Goal: Task Accomplishment & Management: Manage account settings

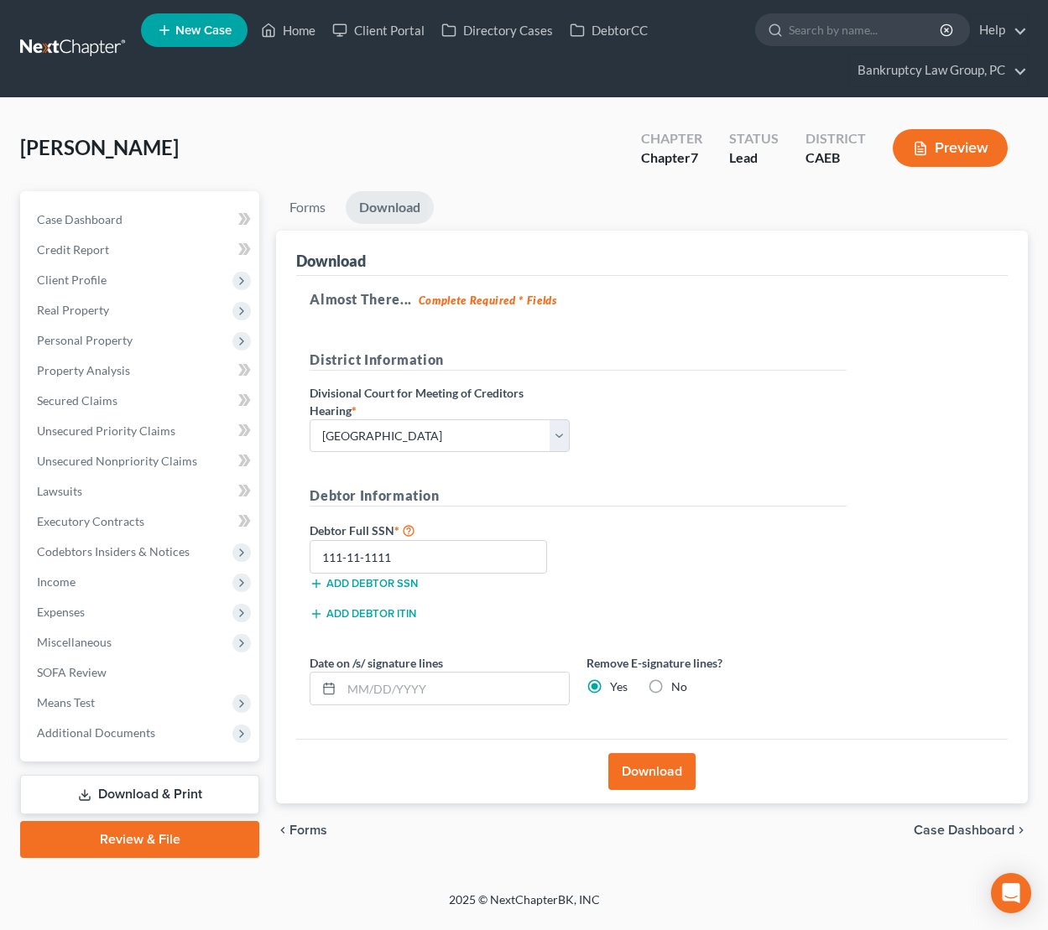
select select "2"
drag, startPoint x: 301, startPoint y: 28, endPoint x: 306, endPoint y: 37, distance: 10.5
click at [302, 28] on link "Home" at bounding box center [287, 30] width 71 height 30
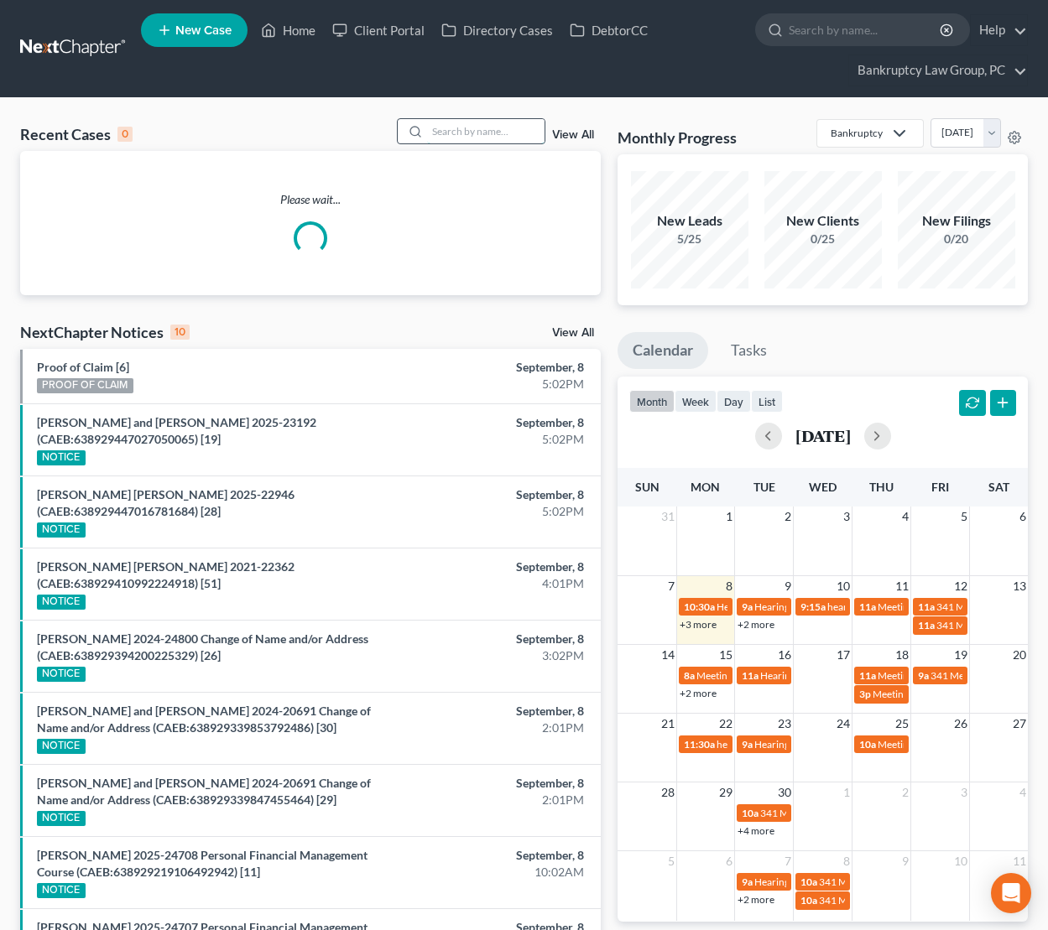
click at [502, 131] on input "search" at bounding box center [485, 131] width 117 height 24
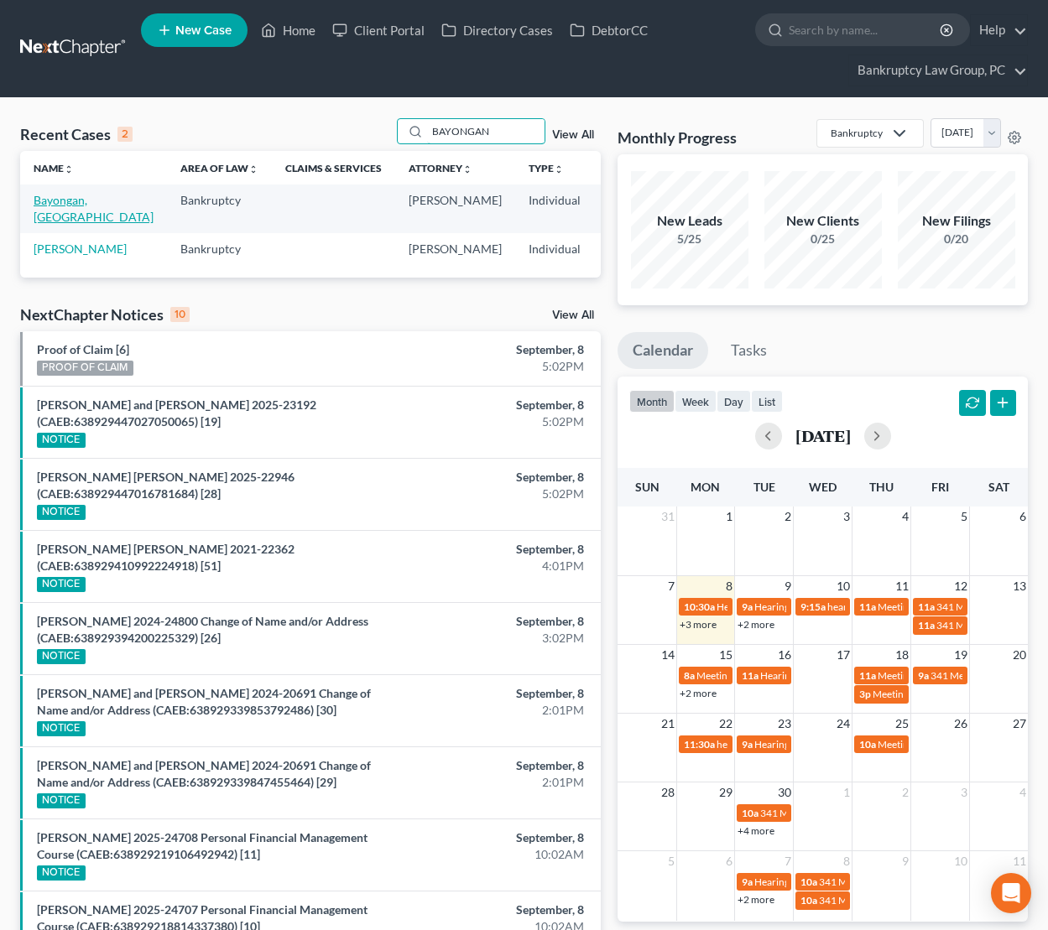
type input "BAYONGAN"
click at [45, 219] on link "Bayongan, [GEOGRAPHIC_DATA]" at bounding box center [94, 208] width 120 height 31
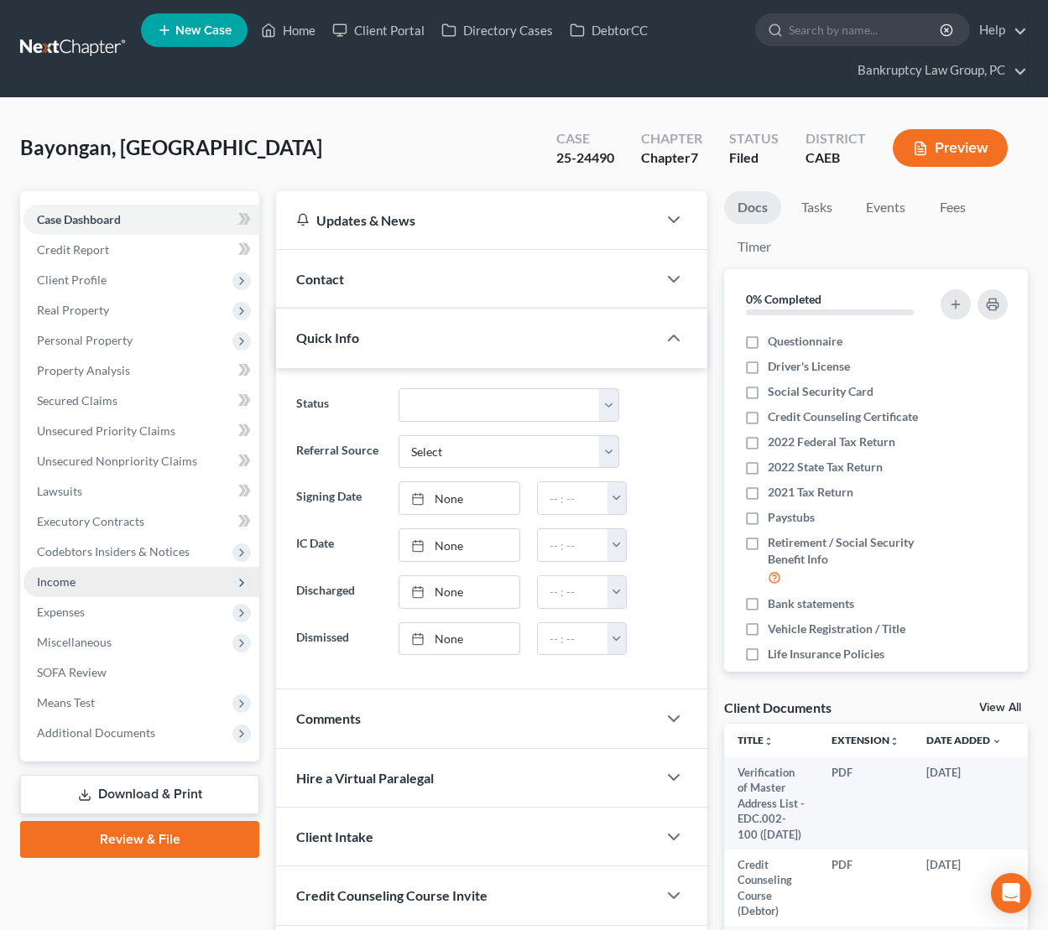
click at [75, 585] on span "Income" at bounding box center [141, 582] width 236 height 30
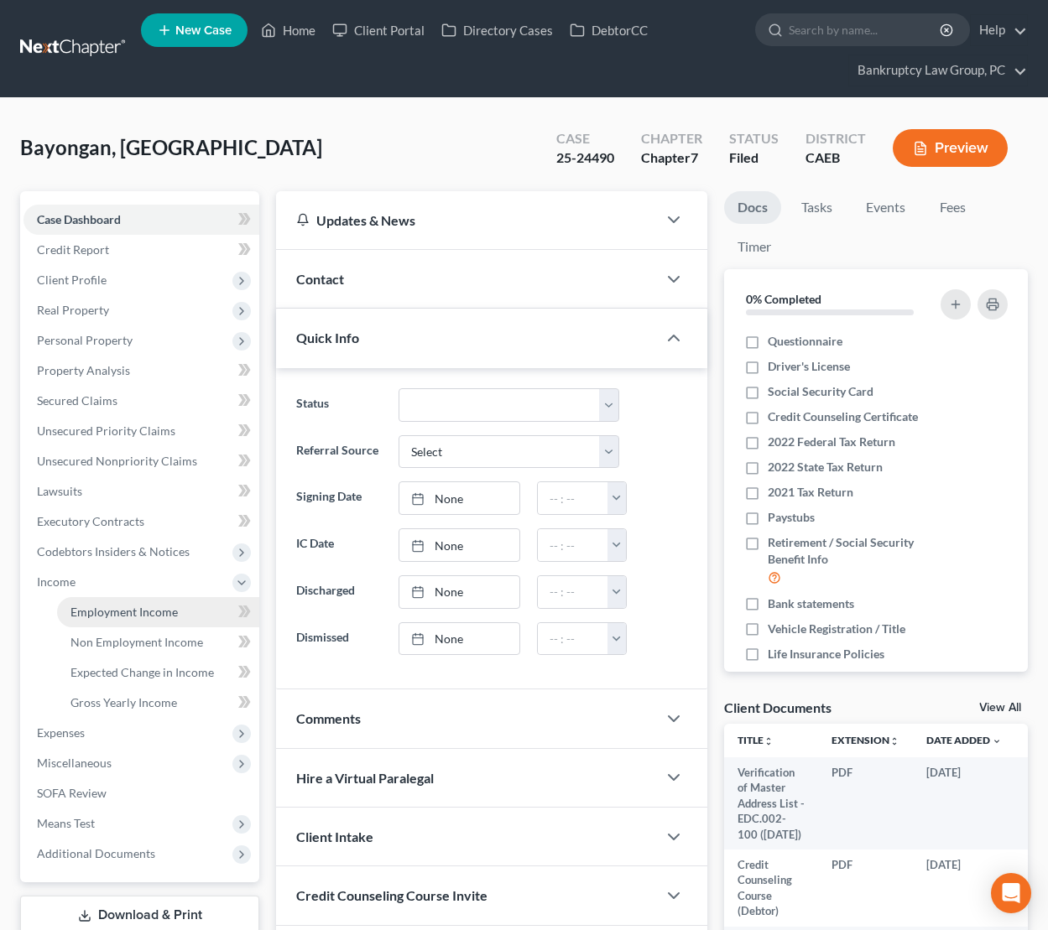
click at [86, 605] on span "Employment Income" at bounding box center [123, 612] width 107 height 14
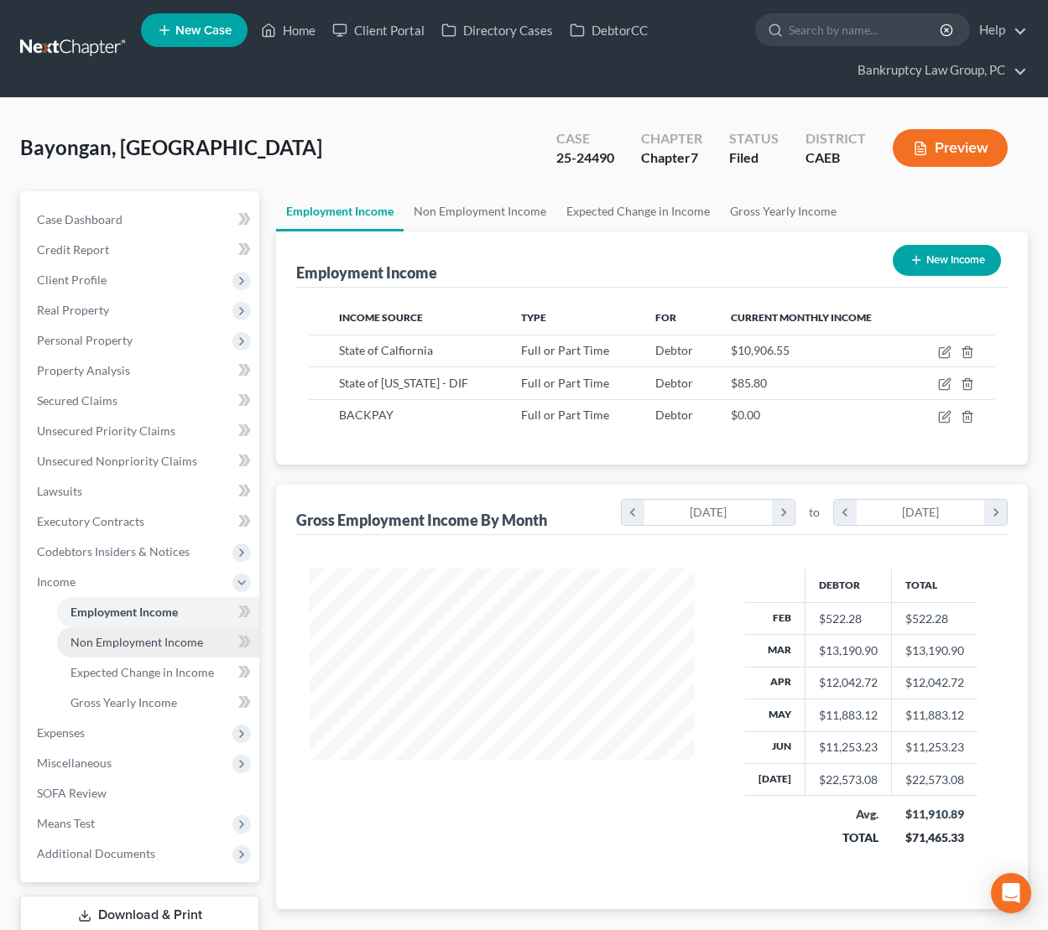
scroll to position [300, 419]
click at [103, 636] on span "Non Employment Income" at bounding box center [136, 642] width 133 height 14
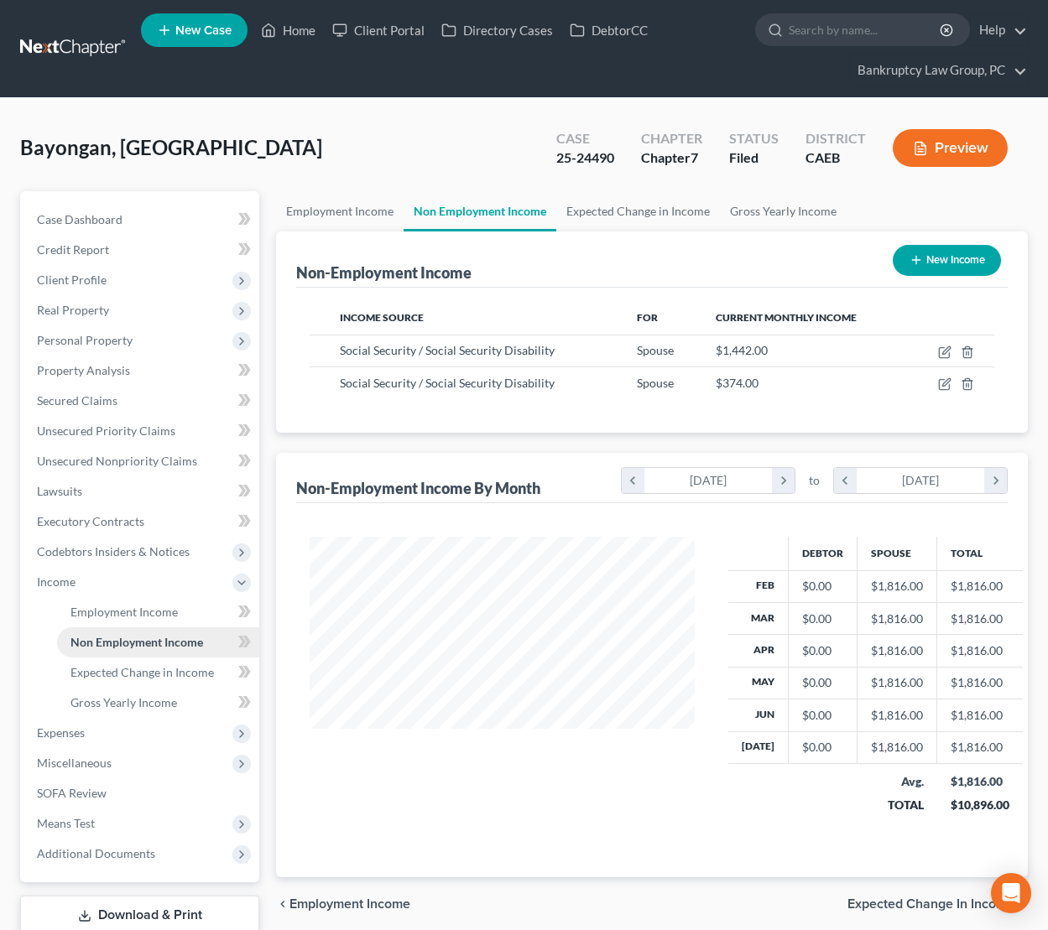
scroll to position [300, 419]
click at [102, 615] on span "Employment Income" at bounding box center [123, 612] width 107 height 14
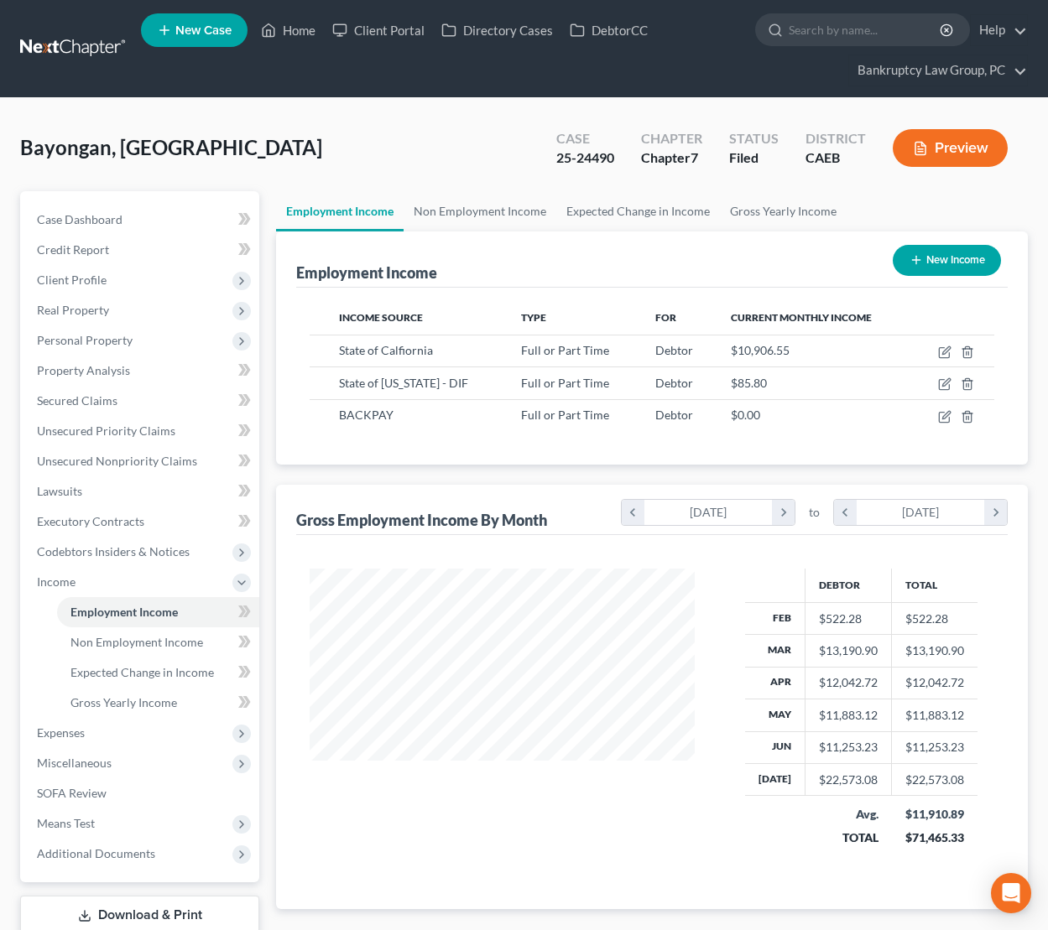
scroll to position [300, 419]
click at [945, 354] on icon "button" at bounding box center [944, 352] width 13 height 13
select select "0"
select select "4"
select select "0"
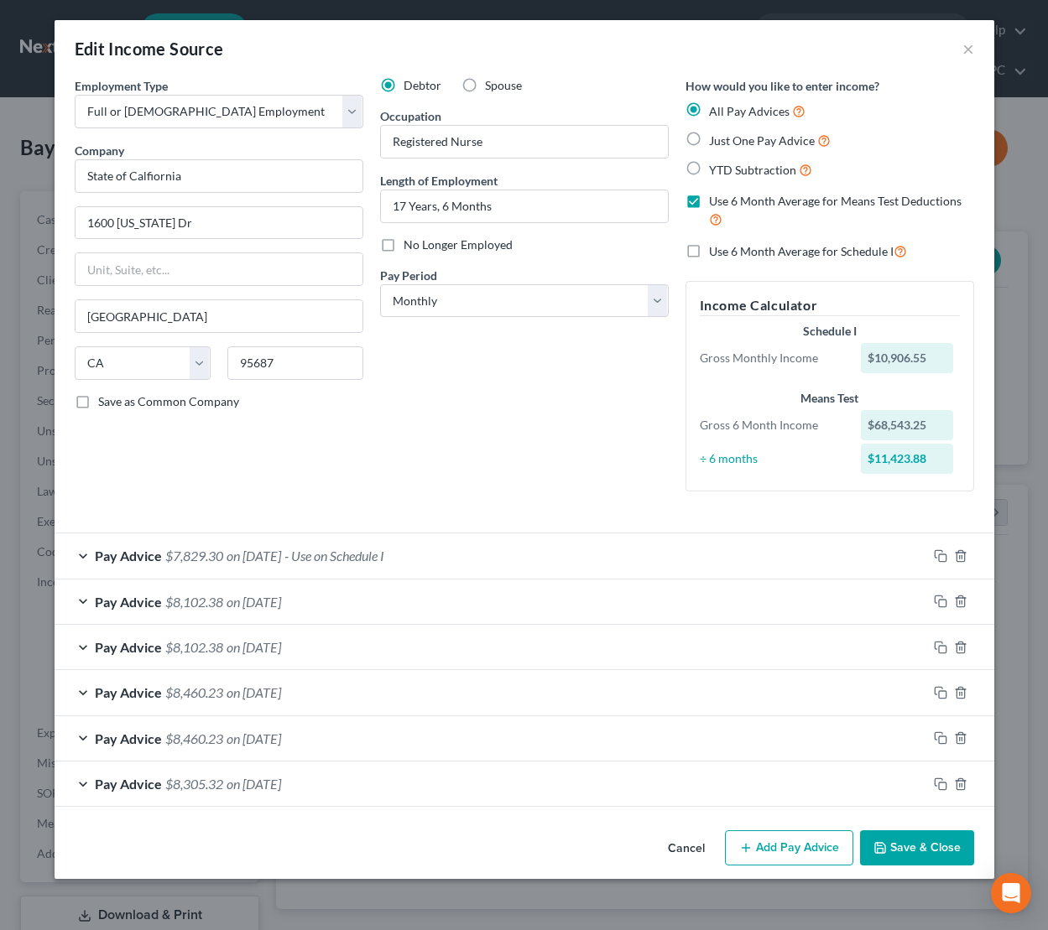
click at [674, 833] on button "Cancel" at bounding box center [686, 849] width 64 height 34
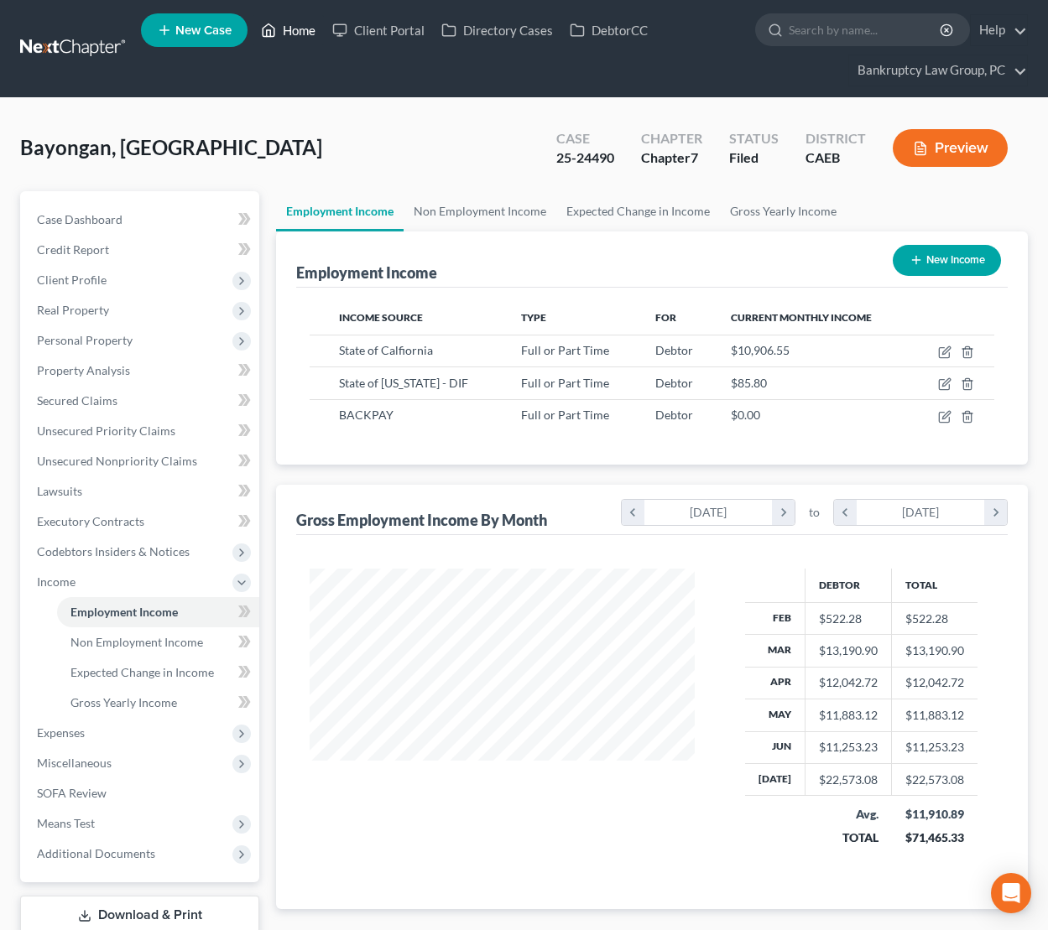
click at [295, 34] on link "Home" at bounding box center [287, 30] width 71 height 30
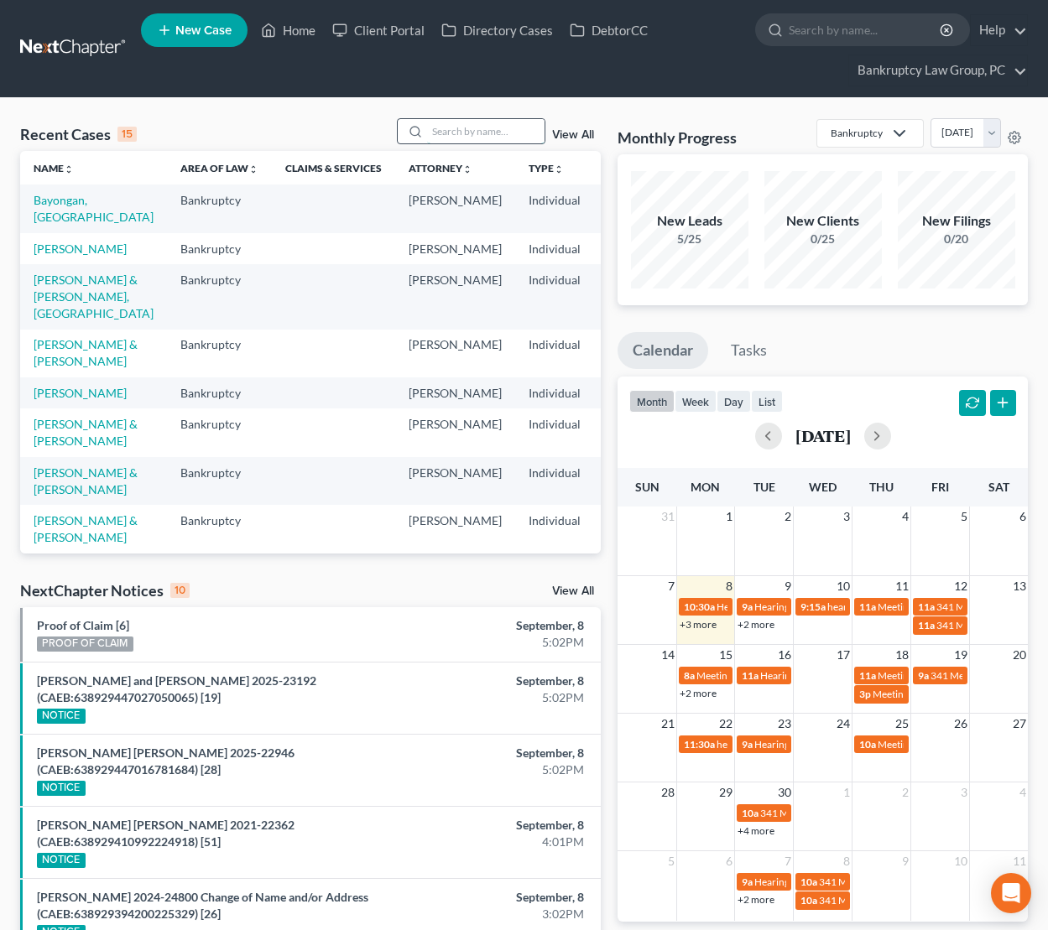
click at [476, 136] on input "search" at bounding box center [485, 131] width 117 height 24
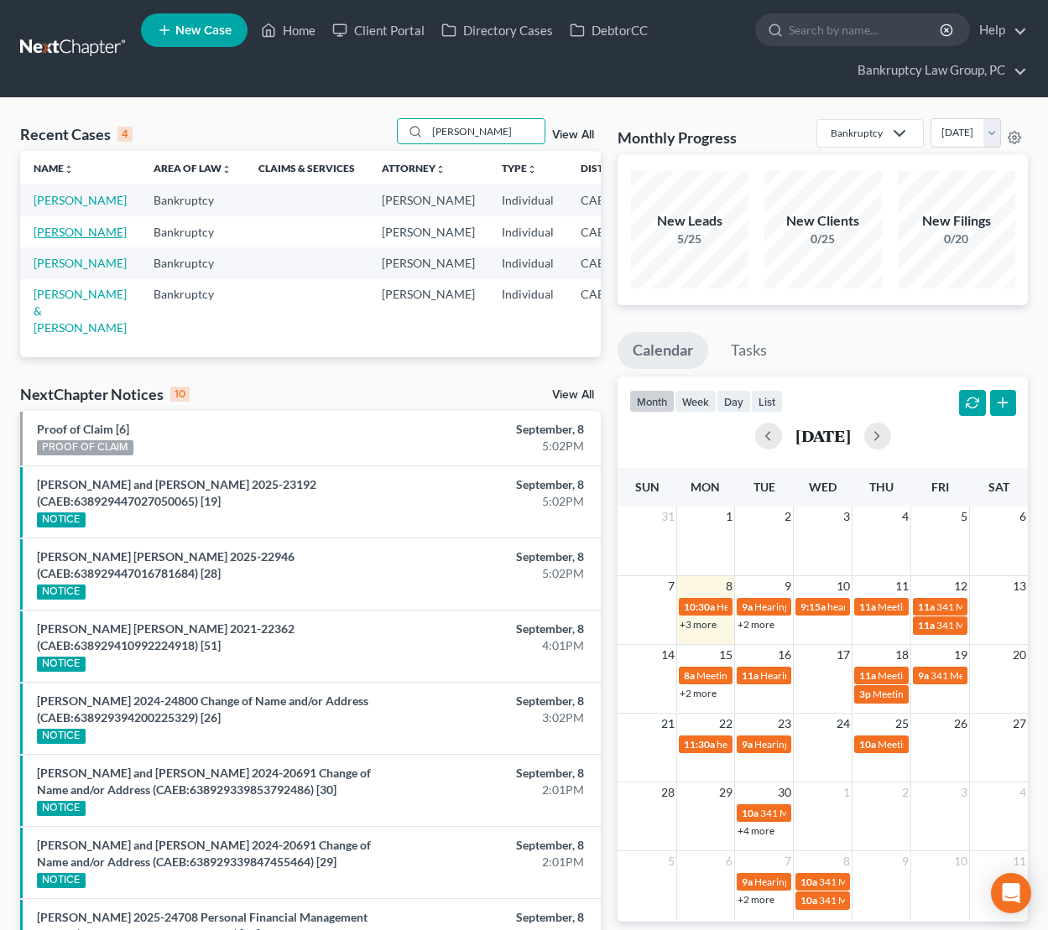
type input "[PERSON_NAME]"
click at [50, 239] on link "[PERSON_NAME]" at bounding box center [80, 232] width 93 height 14
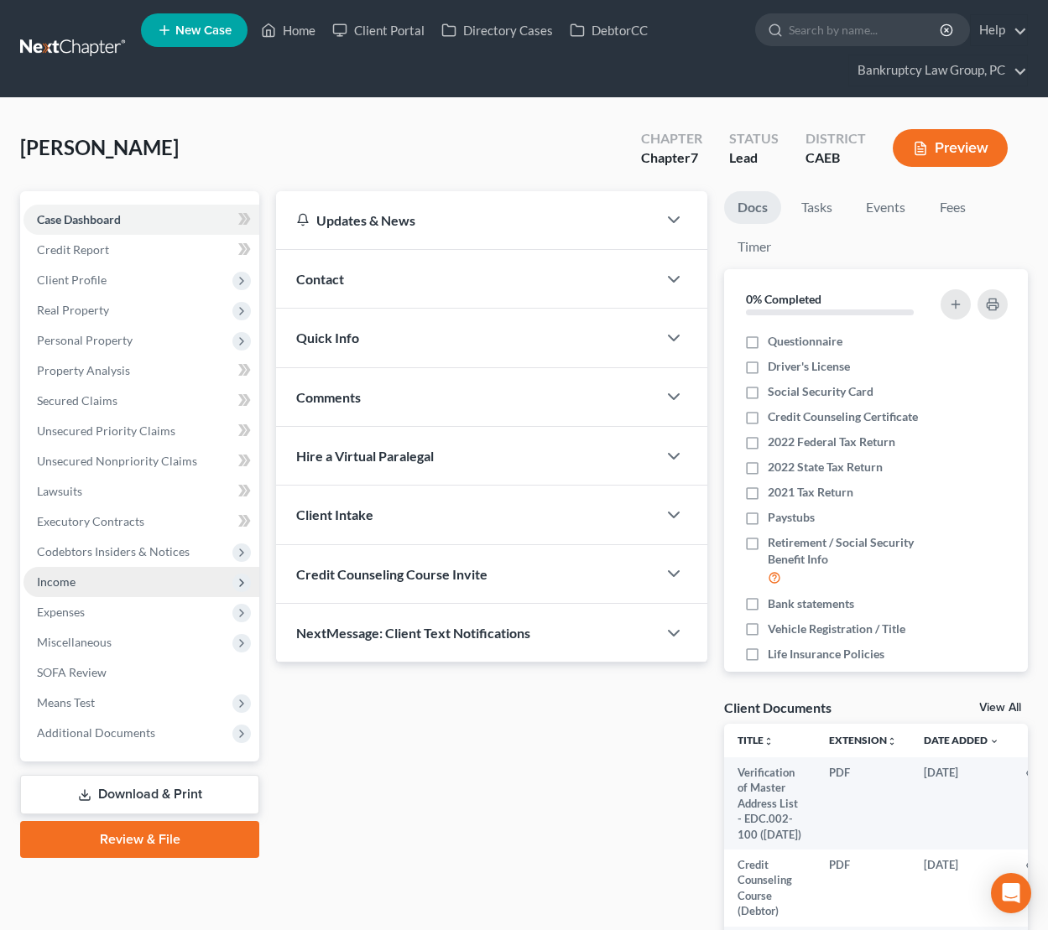
click at [76, 591] on span "Income" at bounding box center [141, 582] width 236 height 30
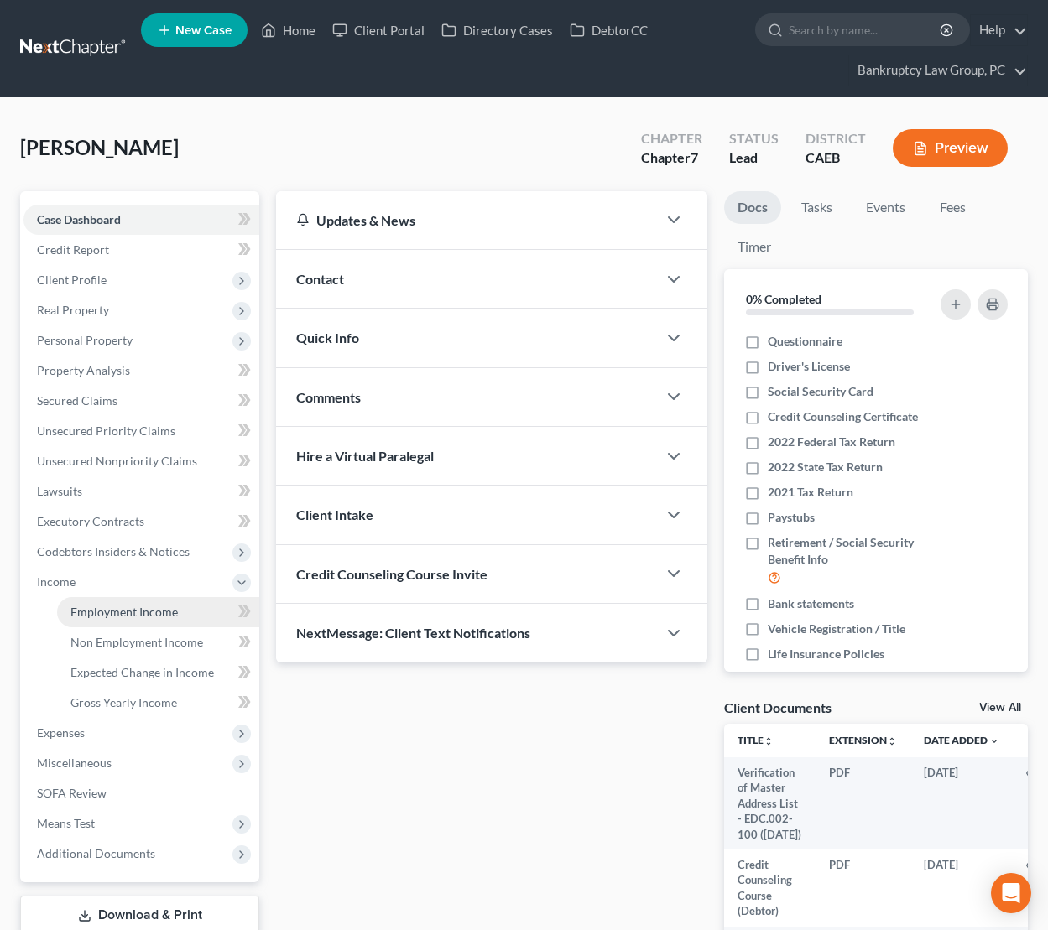
click at [99, 611] on span "Employment Income" at bounding box center [123, 612] width 107 height 14
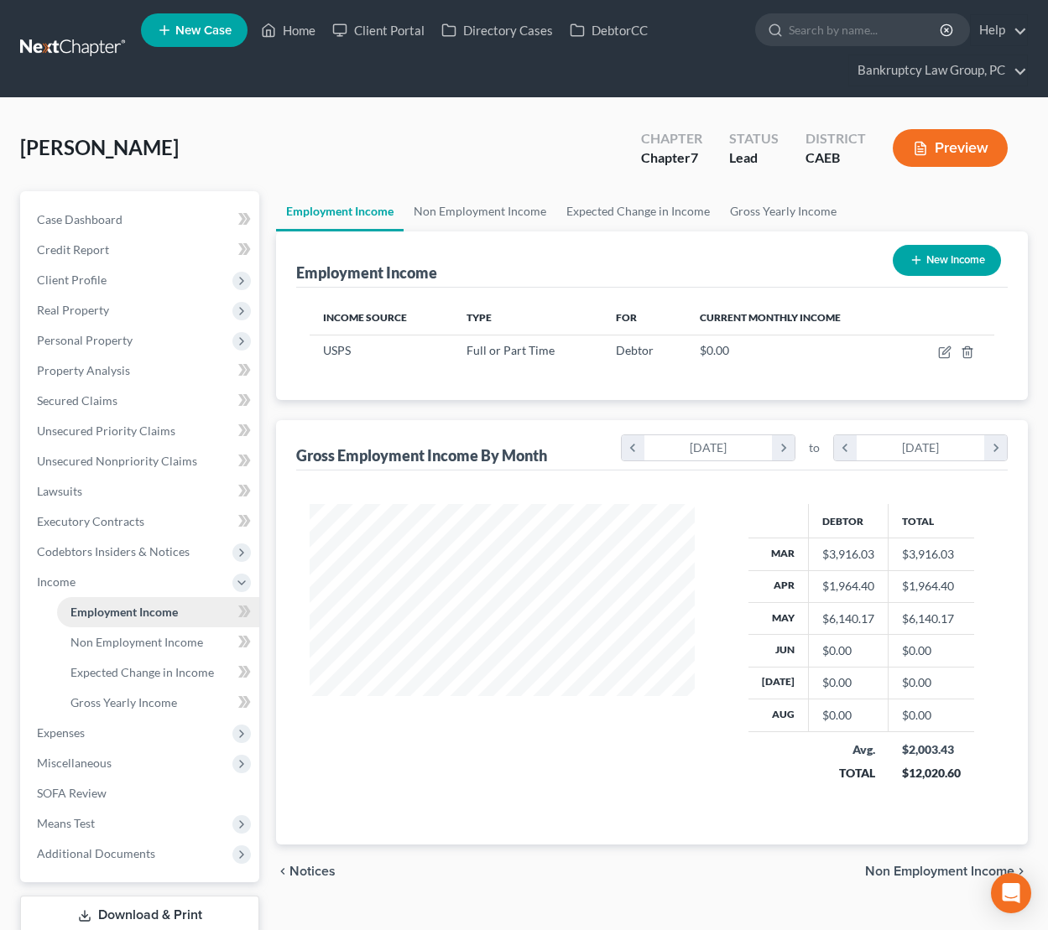
scroll to position [300, 419]
click at [129, 637] on span "Non Employment Income" at bounding box center [136, 642] width 133 height 14
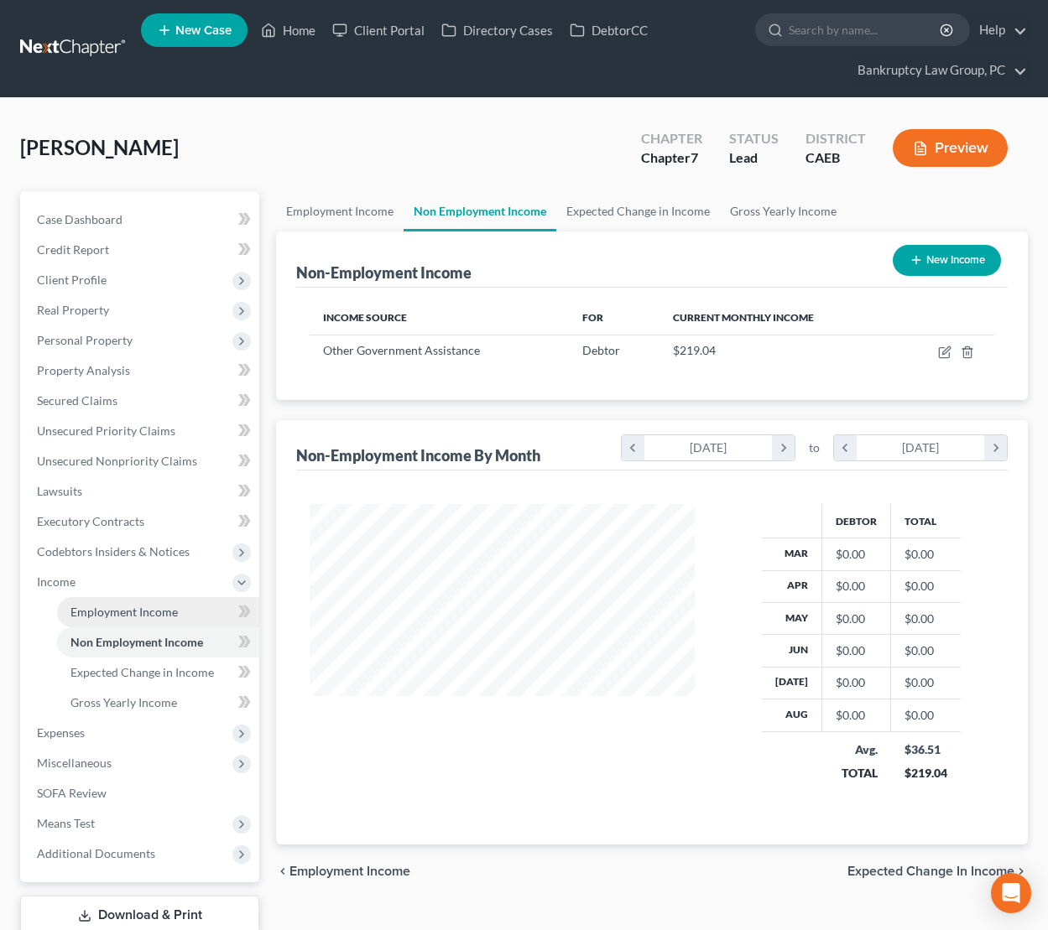
scroll to position [300, 419]
click at [129, 615] on span "Employment Income" at bounding box center [123, 612] width 107 height 14
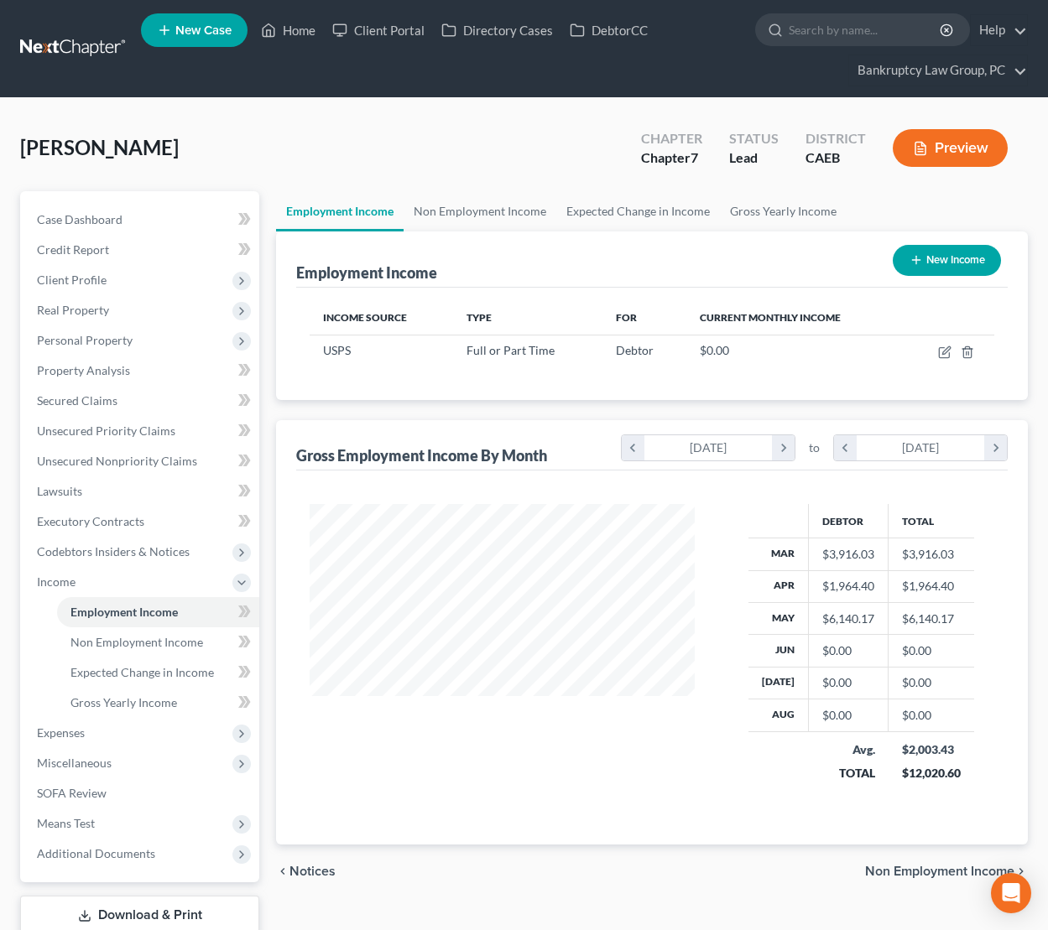
scroll to position [300, 419]
click at [945, 347] on icon "button" at bounding box center [944, 352] width 13 height 13
select select "0"
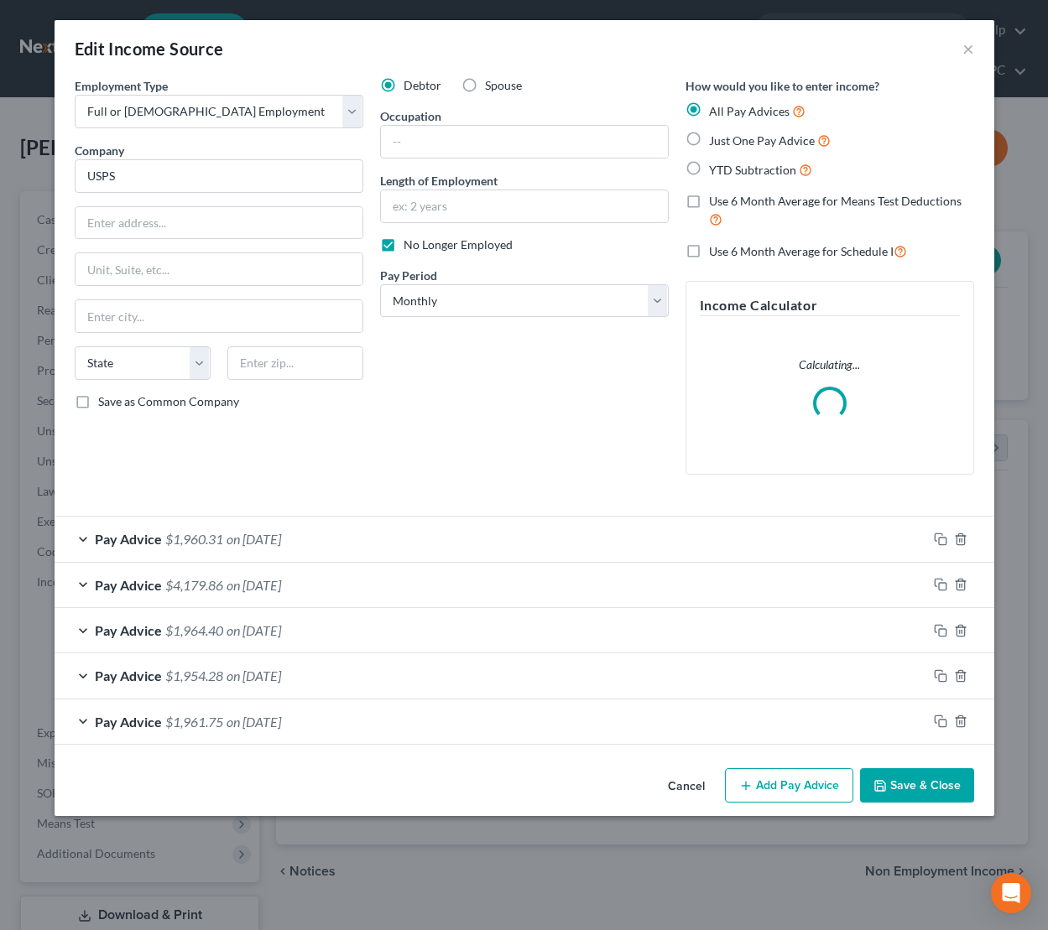
click at [254, 542] on span "on [DATE]" at bounding box center [253, 539] width 55 height 16
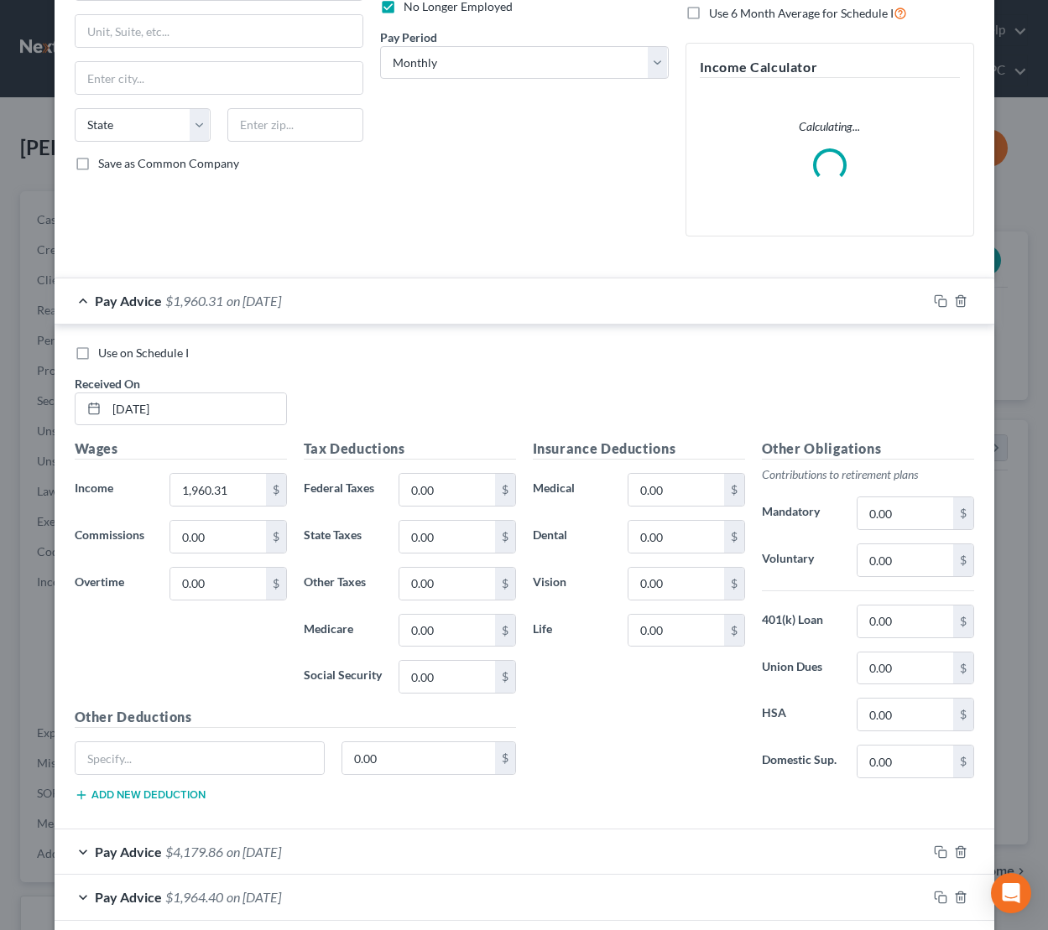
scroll to position [265, 0]
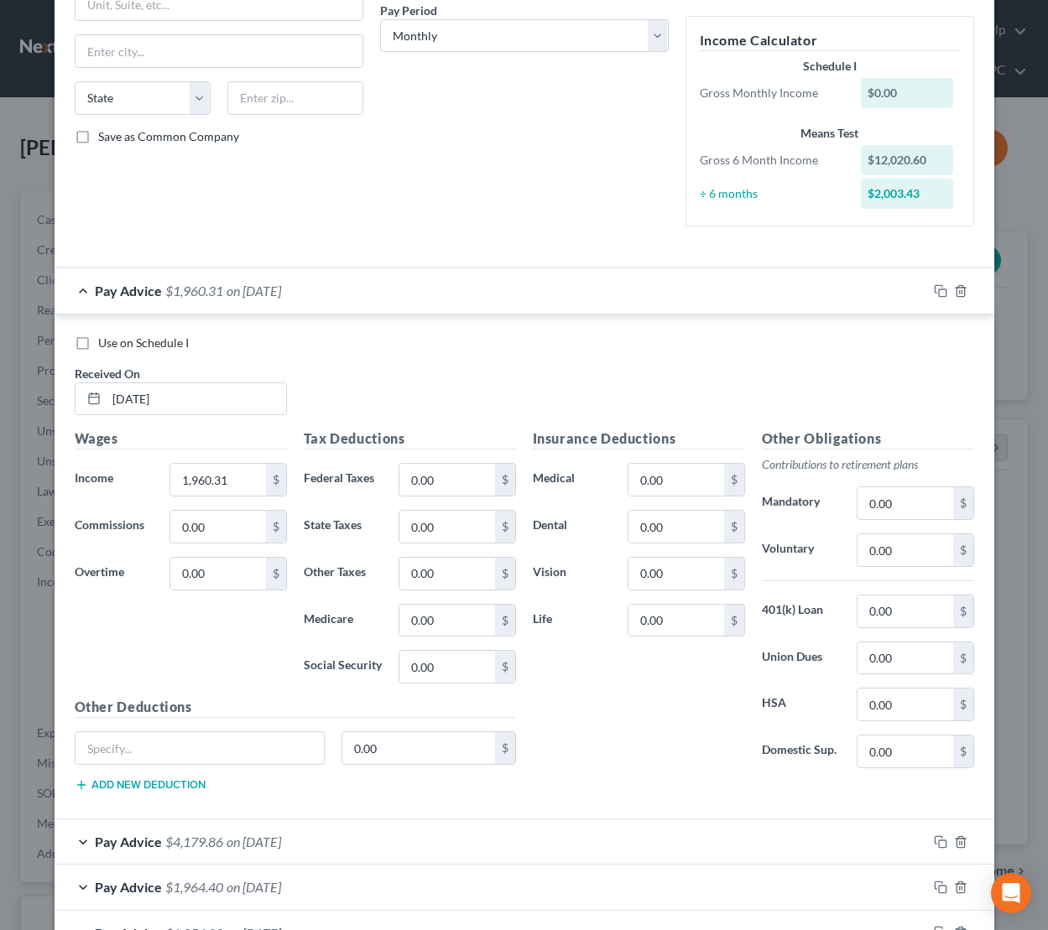
click at [519, 195] on div "Debtor Spouse Occupation Length of Employment No Longer Employed Pay Period * S…" at bounding box center [524, 26] width 305 height 428
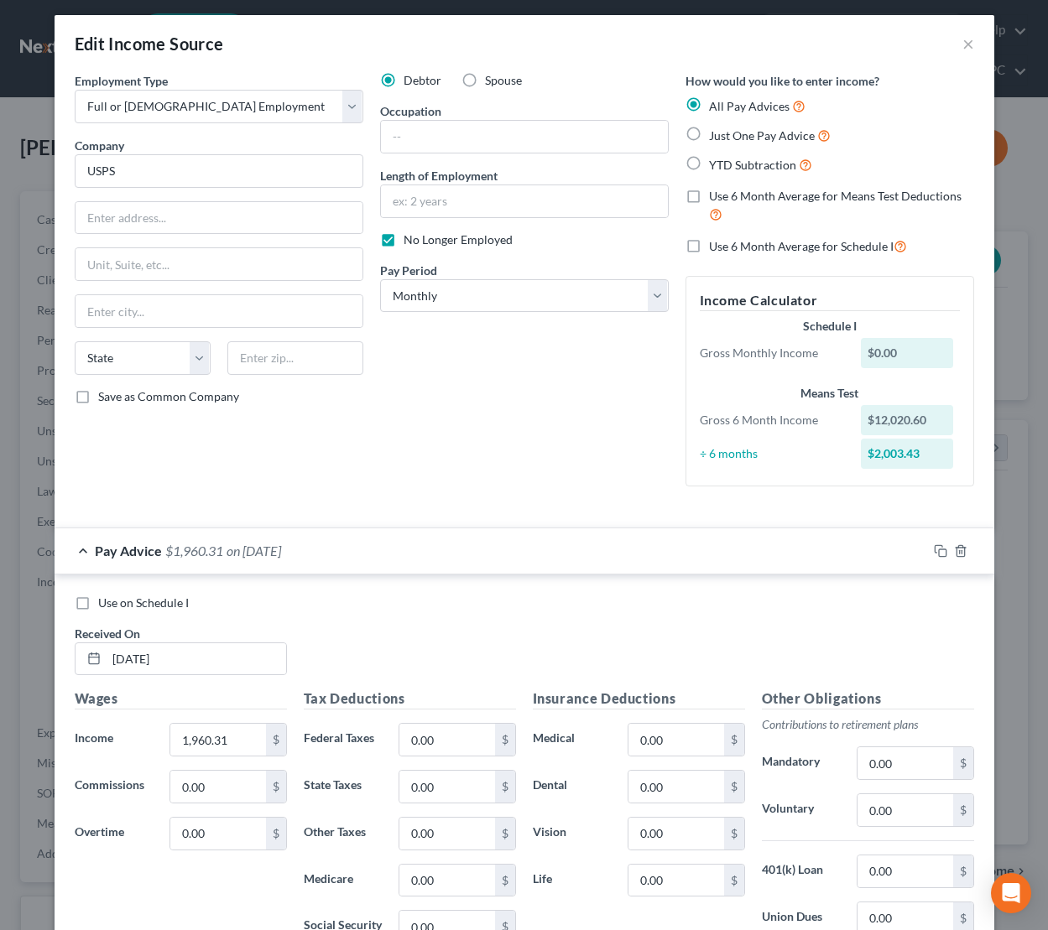
scroll to position [0, 0]
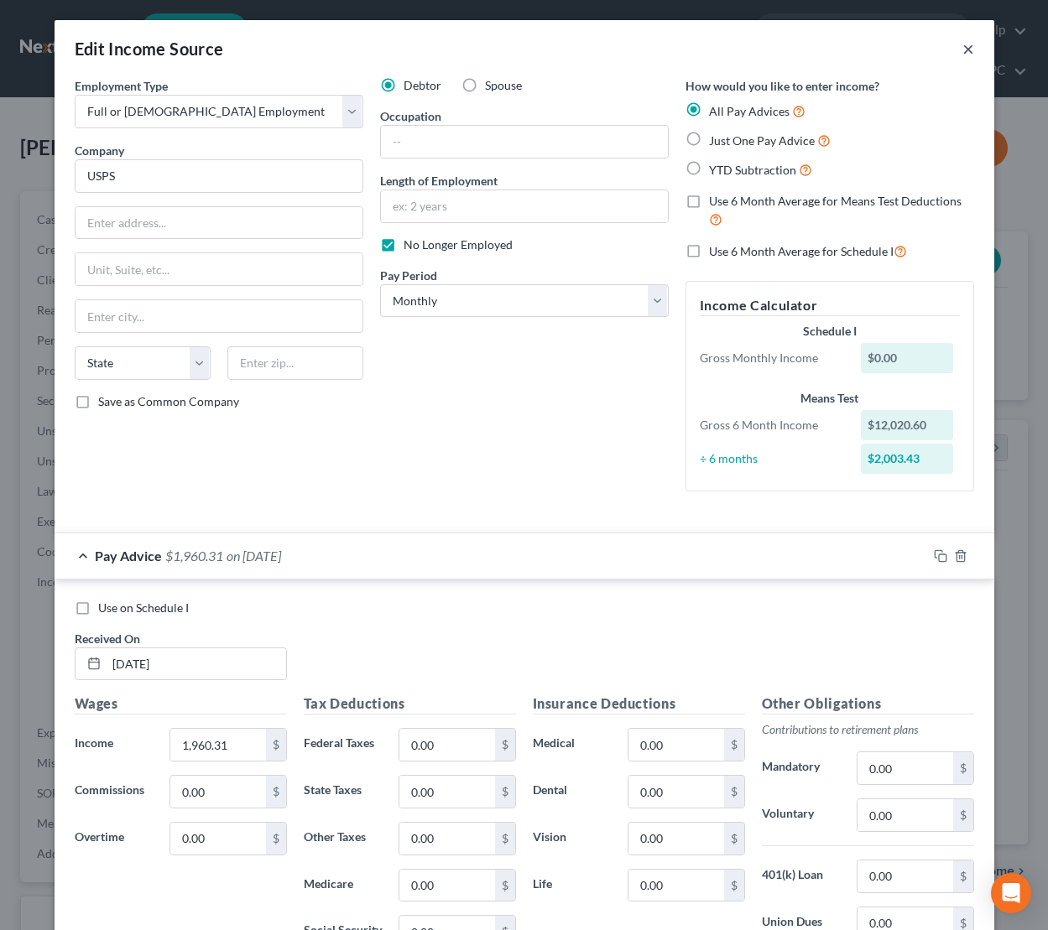
drag, startPoint x: 969, startPoint y: 48, endPoint x: 955, endPoint y: 60, distance: 18.5
click at [969, 48] on button "×" at bounding box center [968, 49] width 12 height 20
